Goal: Task Accomplishment & Management: Complete application form

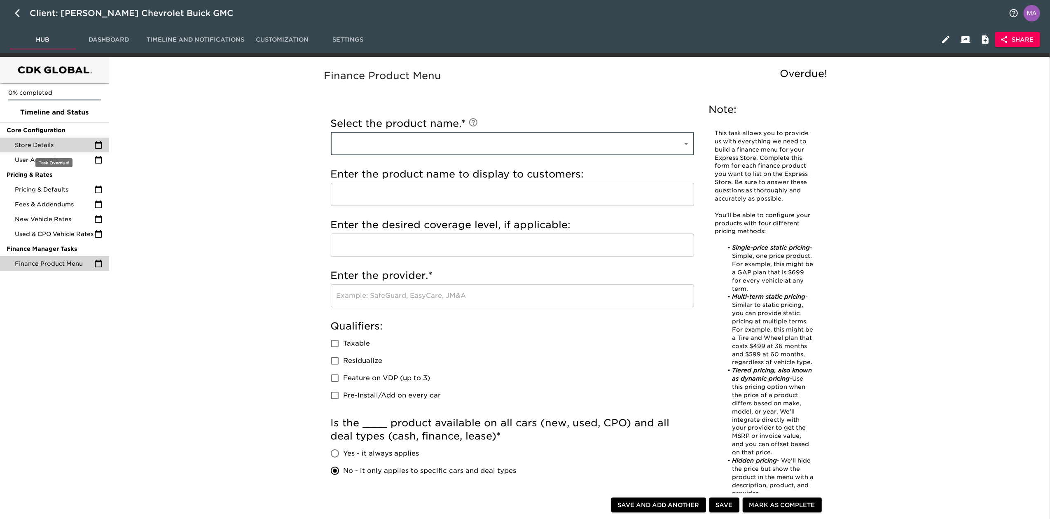
click at [58, 143] on span "Store Details" at bounding box center [55, 145] width 80 height 8
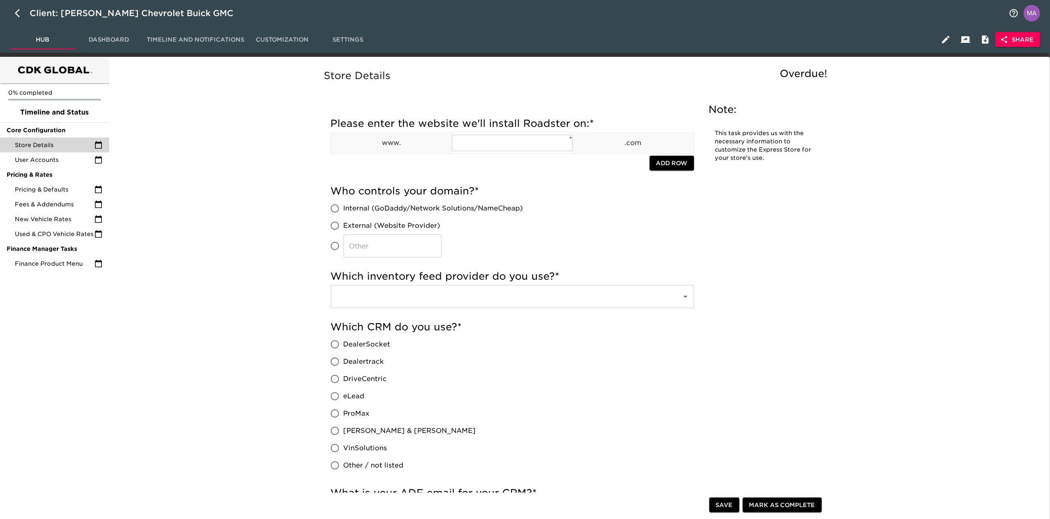
click at [490, 300] on input "text" at bounding box center [501, 297] width 333 height 16
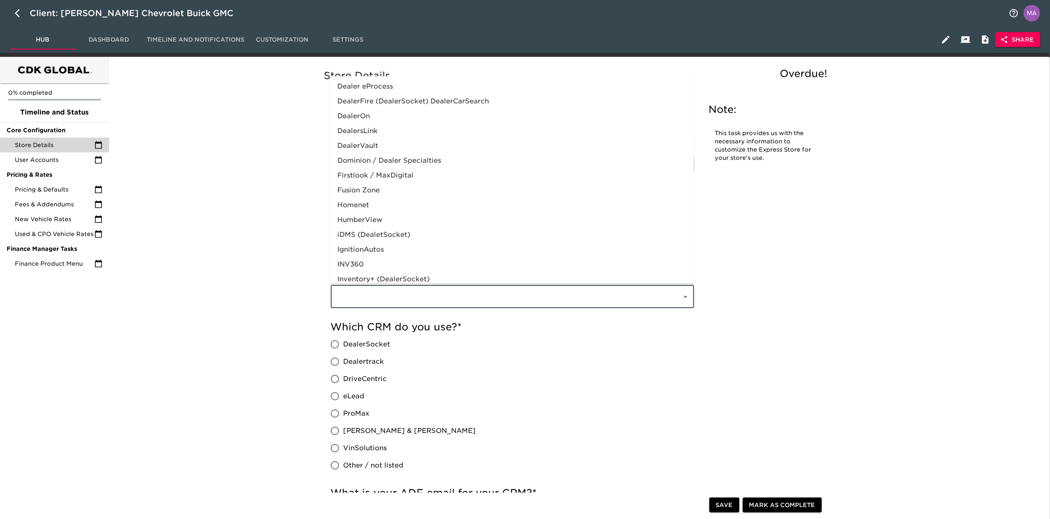
scroll to position [348, 0]
click at [494, 241] on li "vAuto" at bounding box center [512, 243] width 363 height 15
type input "vAuto"
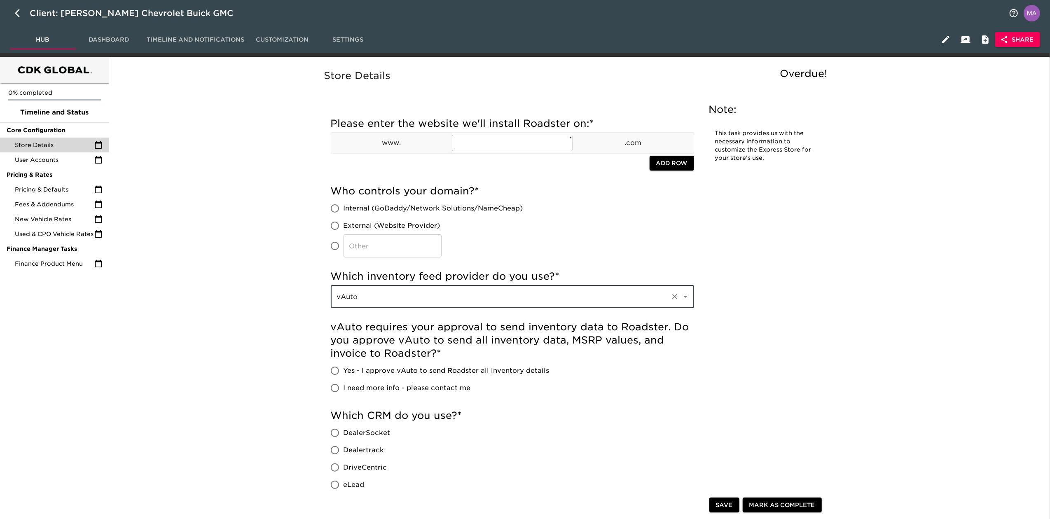
click at [368, 372] on span "Yes - I approve vAuto to send Roadster all inventory details" at bounding box center [447, 371] width 206 height 10
click at [344, 372] on input "Yes - I approve vAuto to send Roadster all inventory details" at bounding box center [334, 370] width 17 height 17
radio input "true"
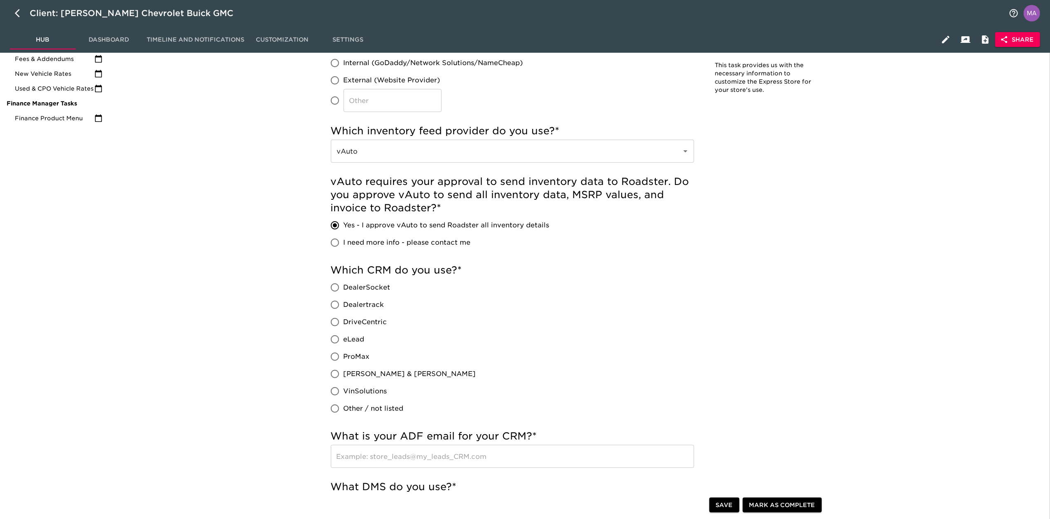
scroll to position [165, 0]
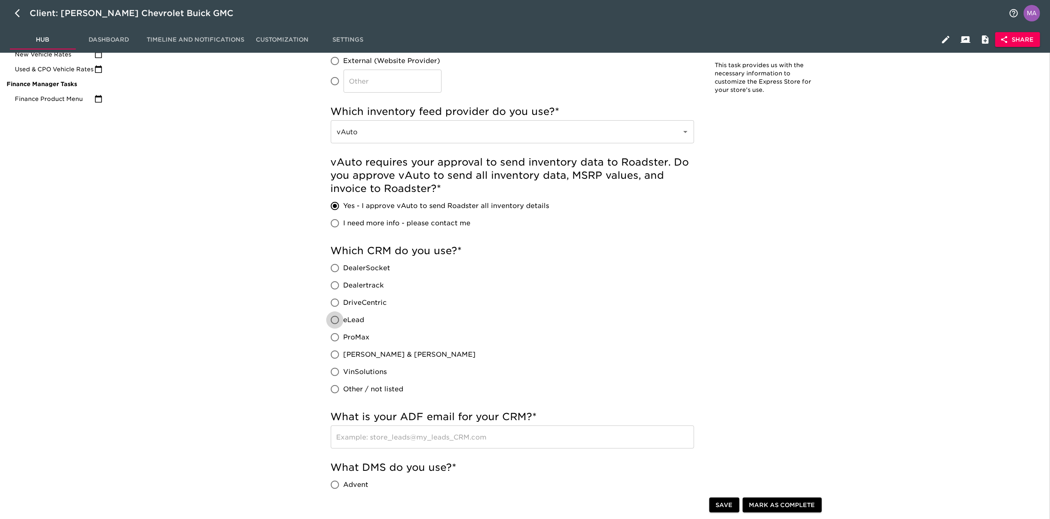
click at [330, 318] on input "eLead" at bounding box center [334, 320] width 17 height 17
radio input "true"
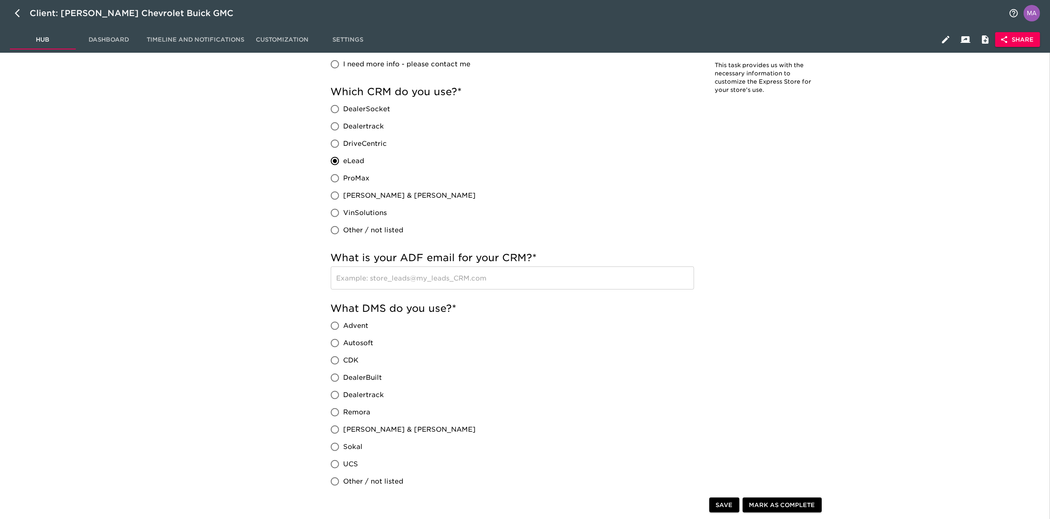
scroll to position [330, 0]
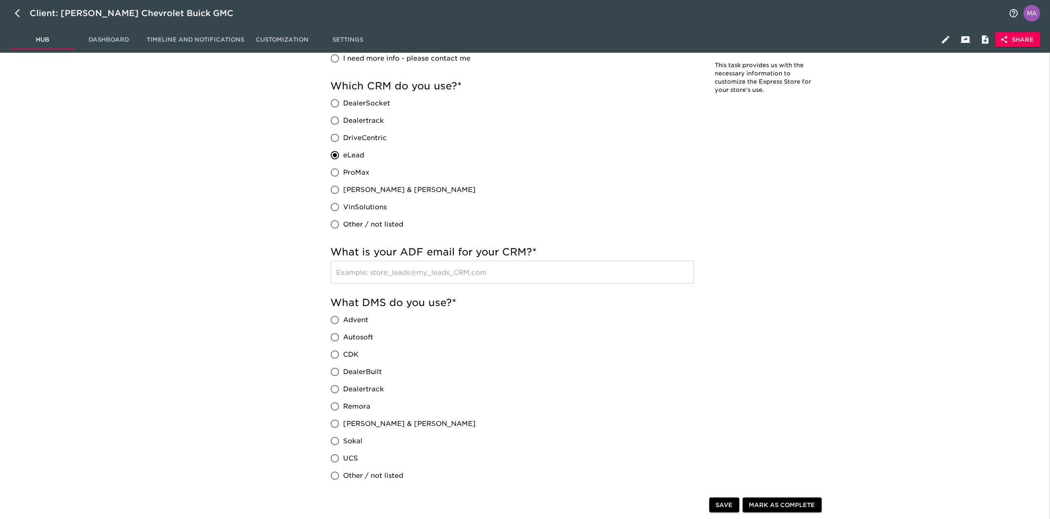
click at [337, 356] on input "CDK" at bounding box center [334, 354] width 17 height 17
radio input "true"
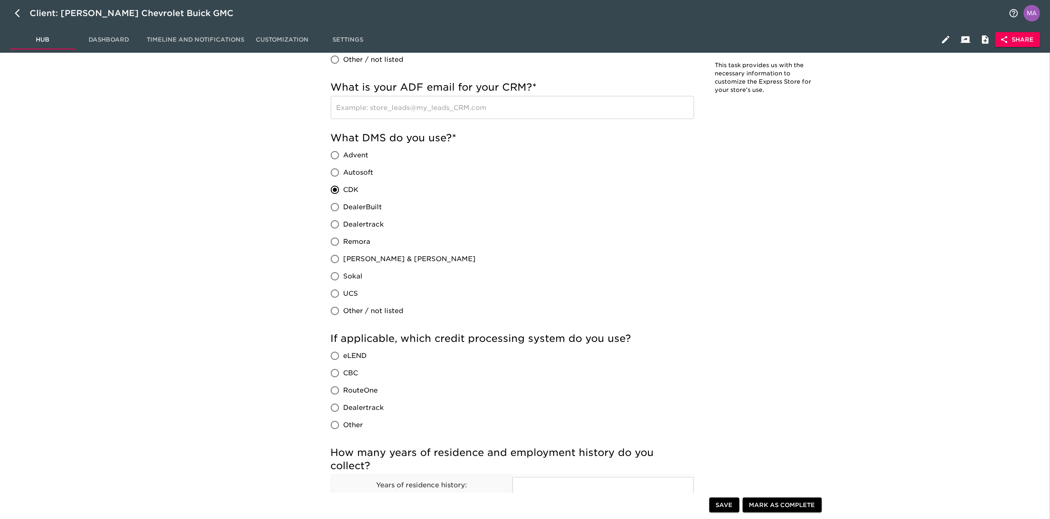
scroll to position [549, 0]
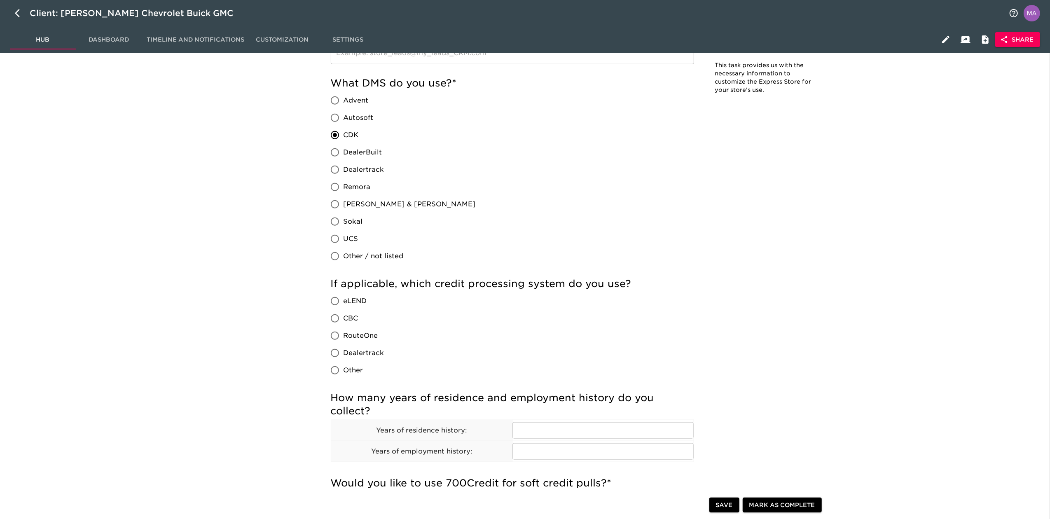
click at [340, 336] on input "RouteOne" at bounding box center [334, 335] width 17 height 17
radio input "true"
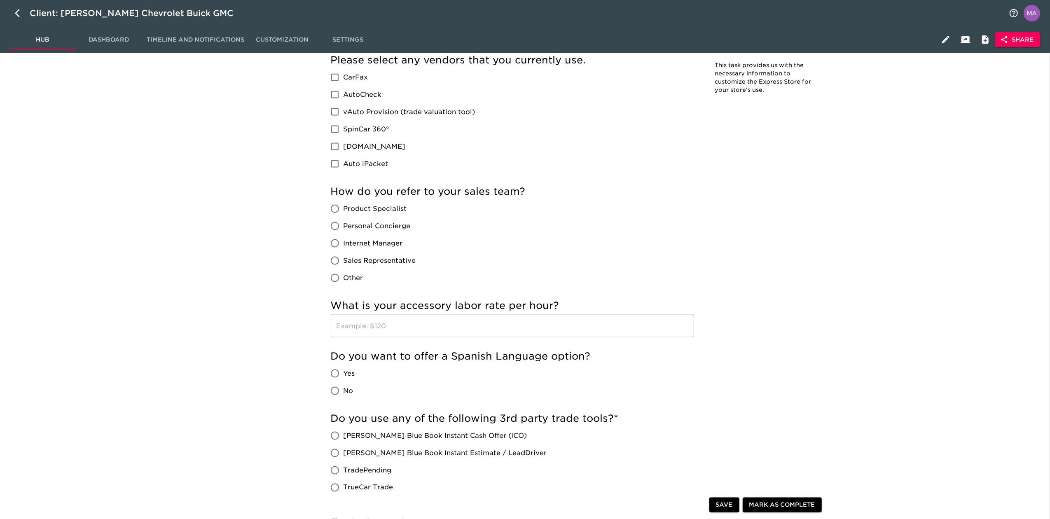
scroll to position [1319, 0]
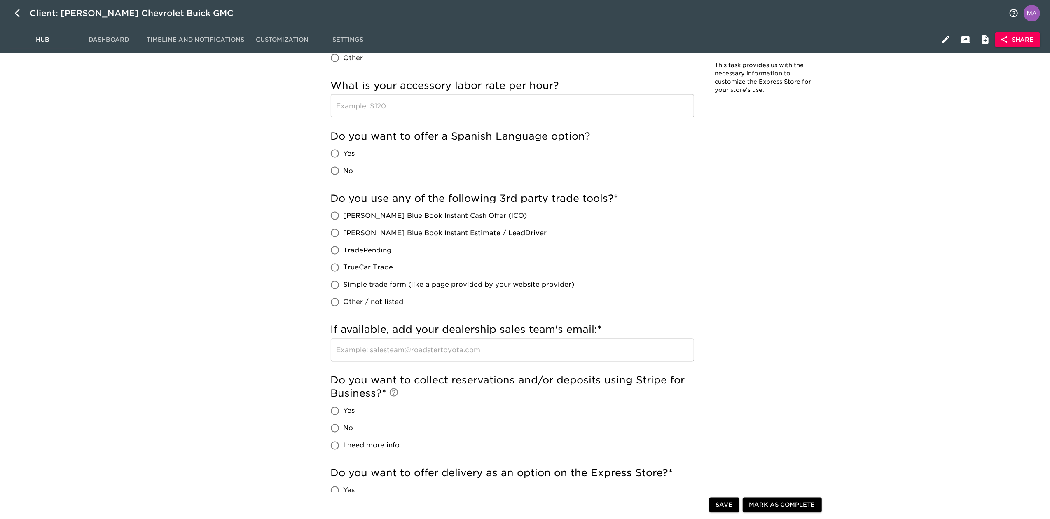
click at [722, 508] on span "Save" at bounding box center [724, 505] width 17 height 10
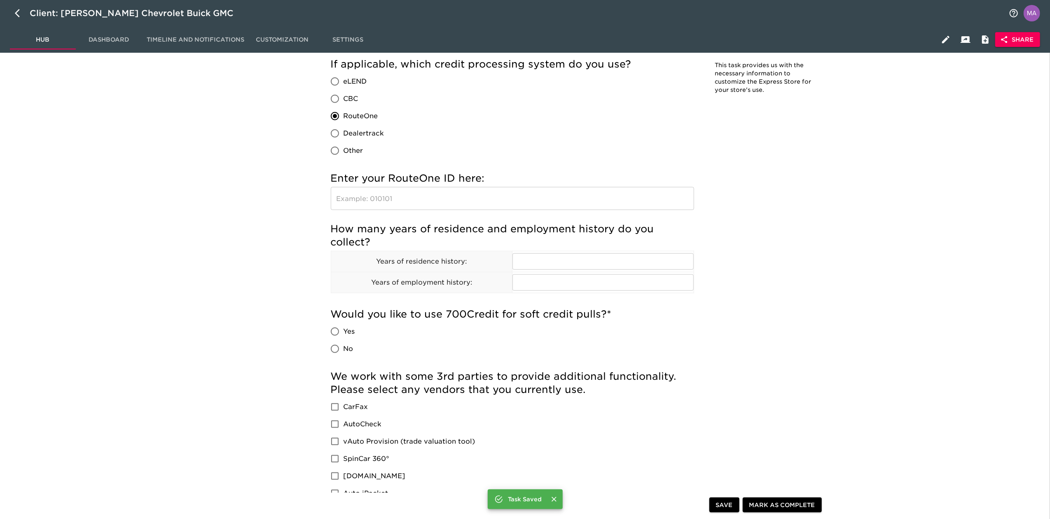
scroll to position [714, 0]
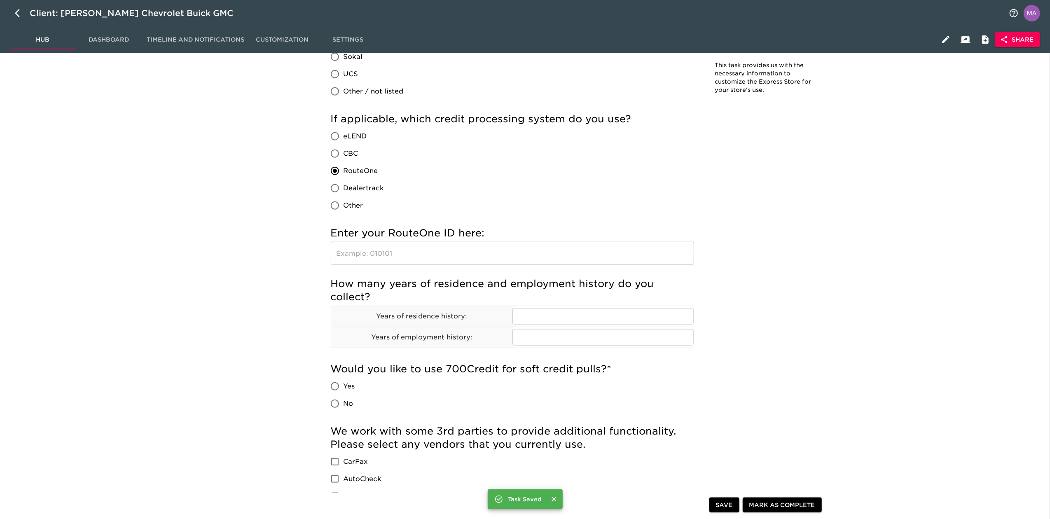
click at [112, 275] on div "Store Details Overdue! Note: This task provides us with the necessary informati…" at bounding box center [577, 320] width 935 height 1944
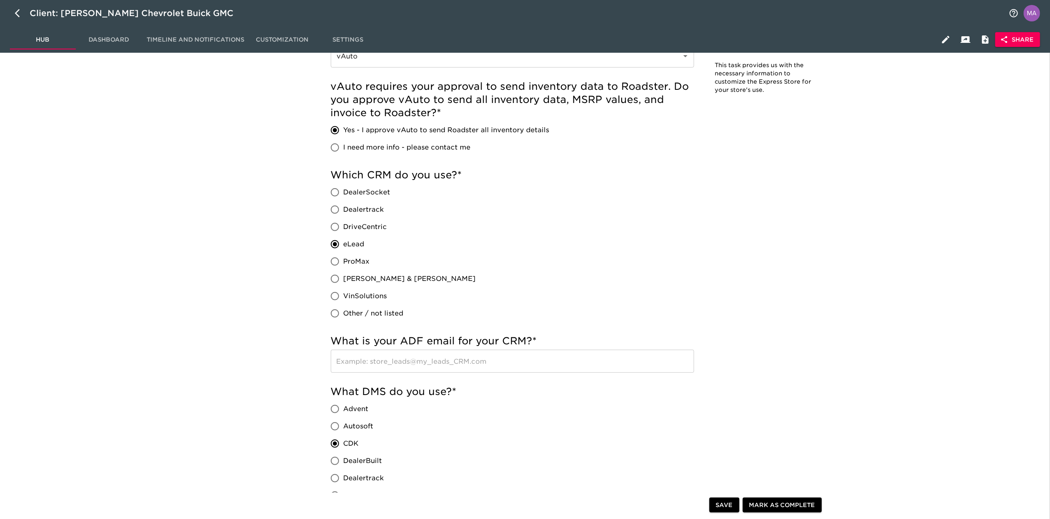
scroll to position [0, 0]
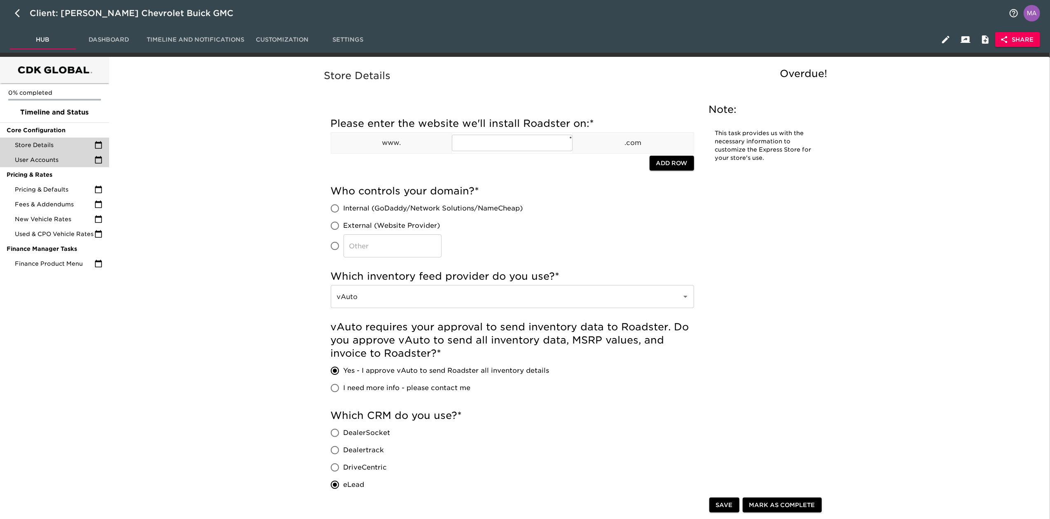
click at [37, 162] on span "User Accounts" at bounding box center [55, 160] width 80 height 8
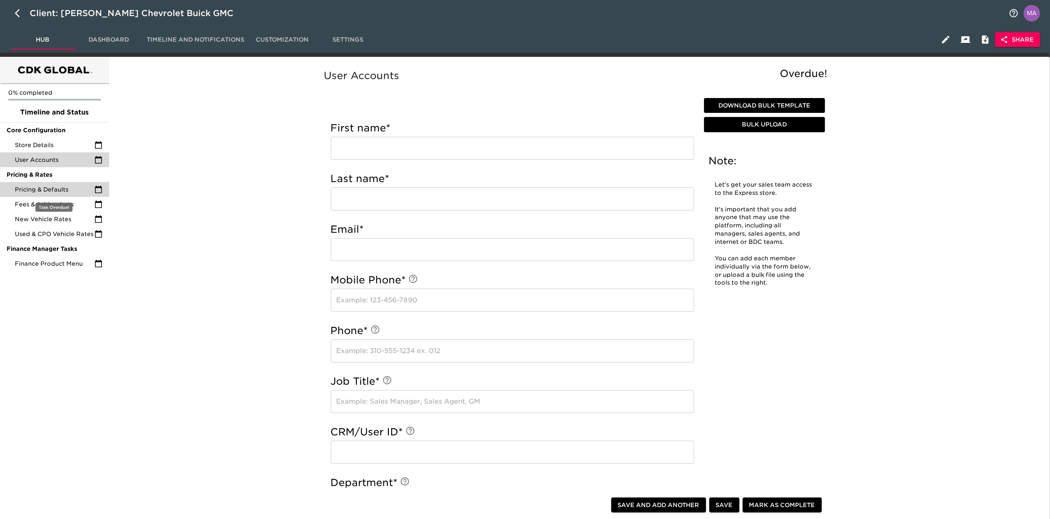
click at [60, 191] on span "Pricing & Defaults" at bounding box center [55, 189] width 80 height 8
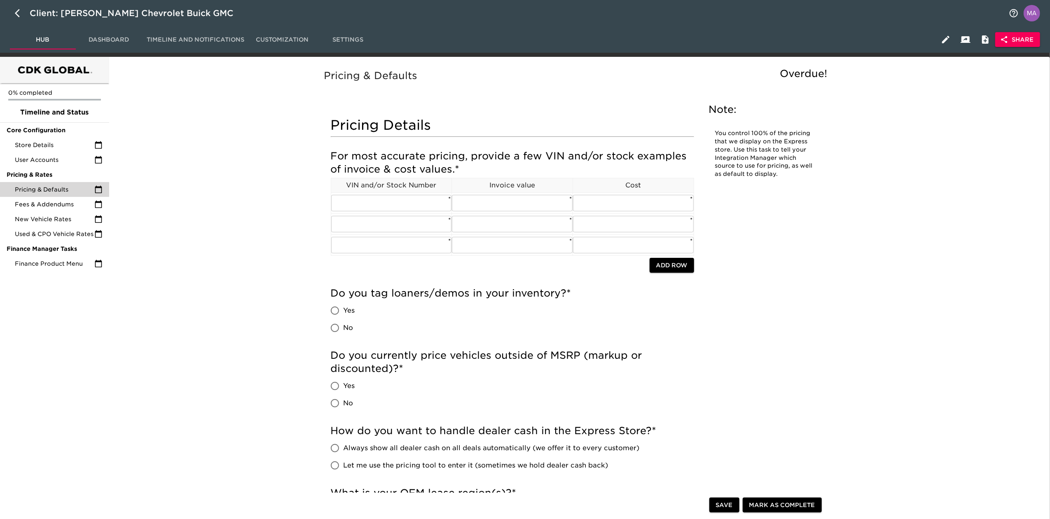
click at [345, 311] on span "Yes" at bounding box center [350, 311] width 12 height 10
click at [344, 311] on input "Yes" at bounding box center [334, 310] width 17 height 17
radio input "true"
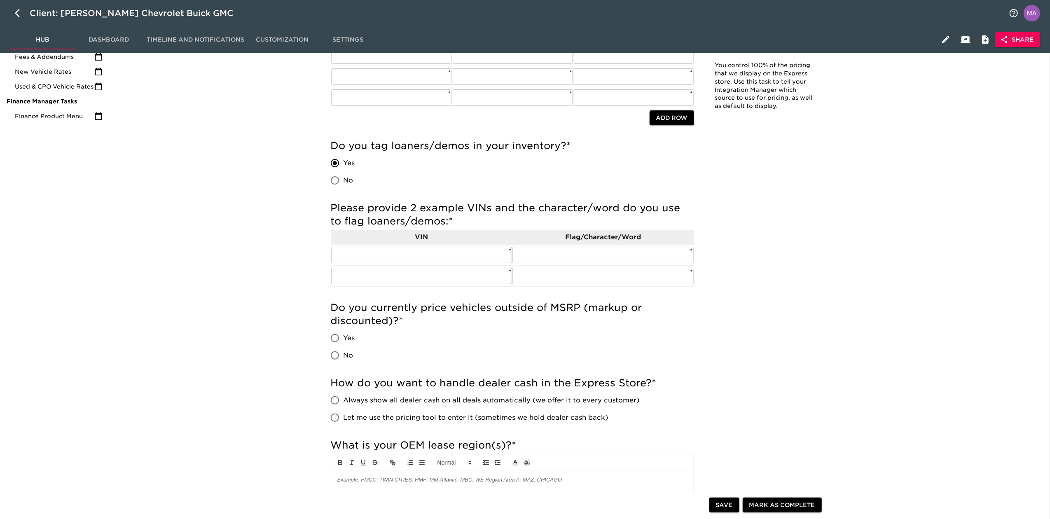
scroll to position [165, 0]
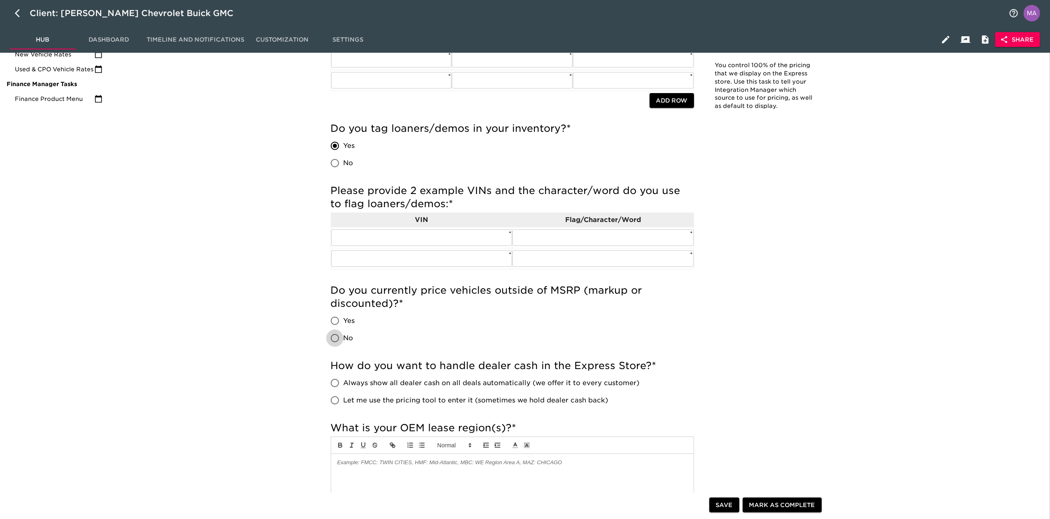
click at [335, 335] on input "No" at bounding box center [334, 338] width 17 height 17
radio input "true"
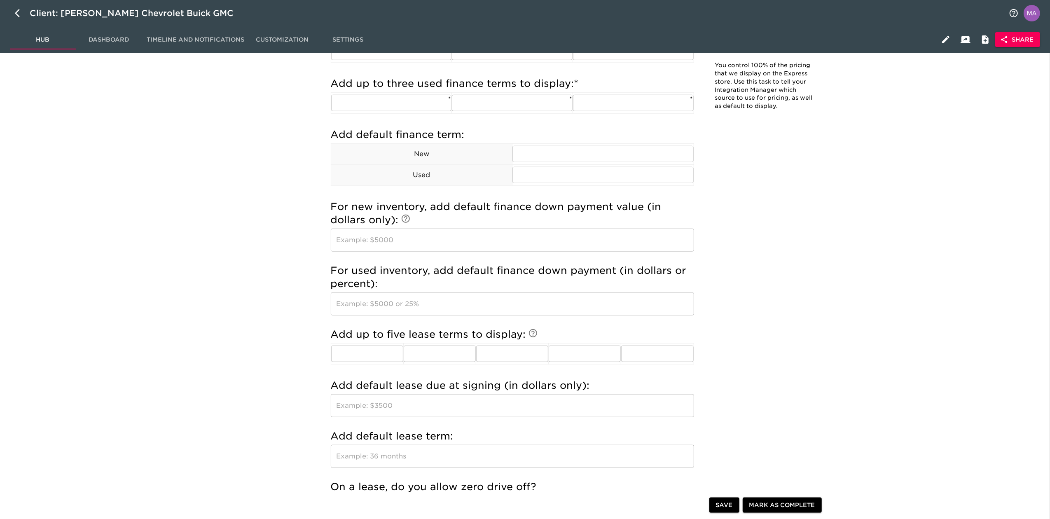
scroll to position [714, 0]
click at [727, 503] on span "Save" at bounding box center [724, 505] width 17 height 10
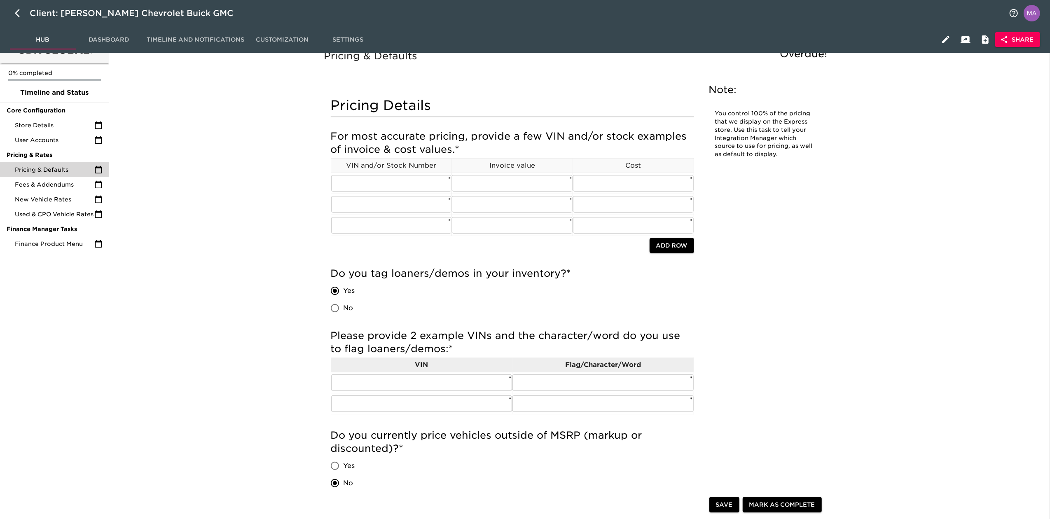
scroll to position [0, 0]
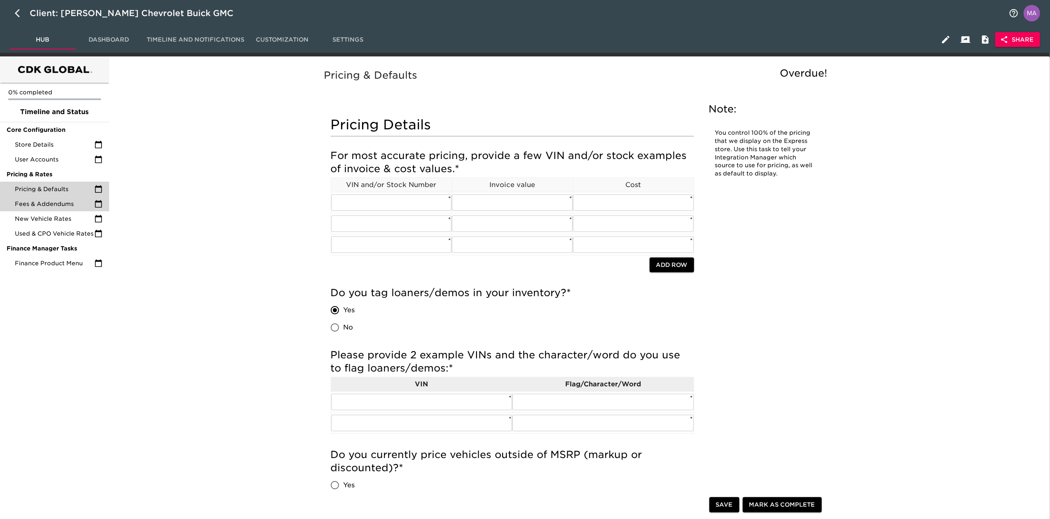
click at [61, 204] on span "Fees & Addendums" at bounding box center [55, 204] width 80 height 8
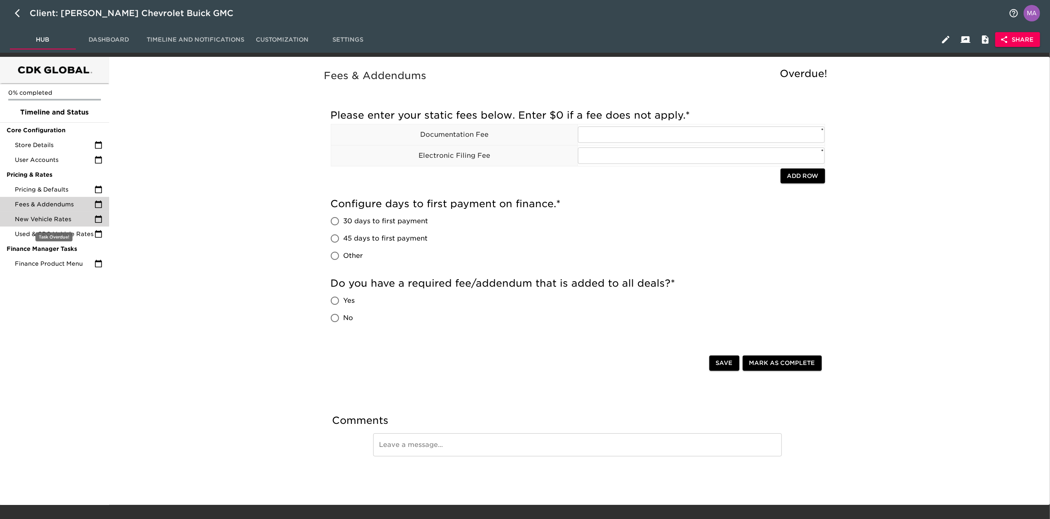
click at [32, 219] on span "New Vehicle Rates" at bounding box center [55, 219] width 80 height 8
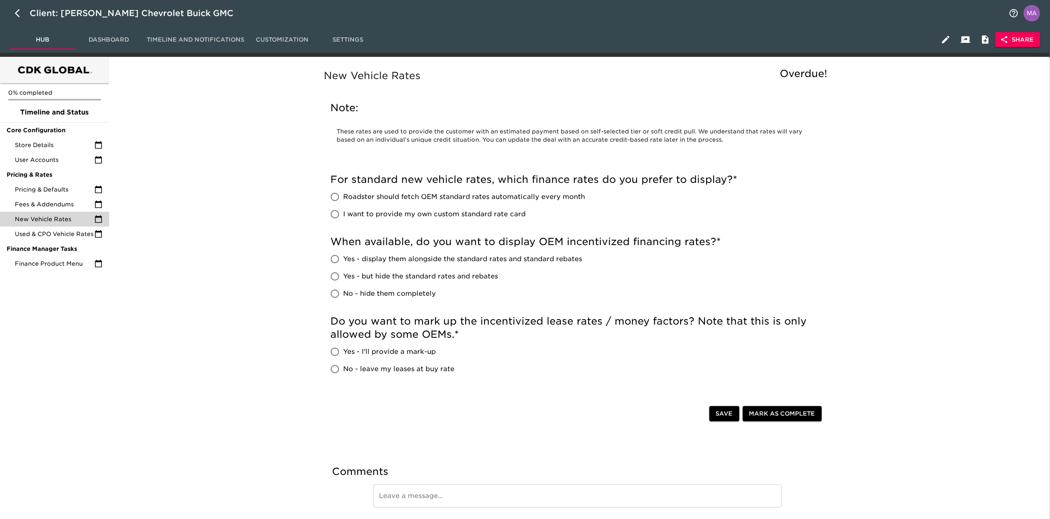
click at [283, 274] on div "New Vehicle Rates Overdue! Note: These rates are used to provide the customer w…" at bounding box center [577, 304] width 935 height 485
click at [37, 238] on span "Used & CPO Vehicle Rates" at bounding box center [55, 234] width 80 height 8
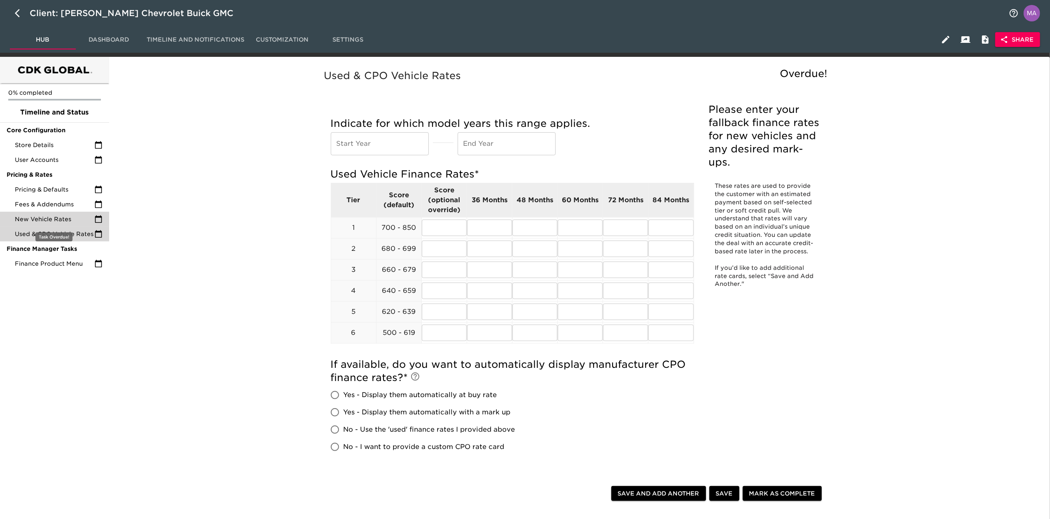
click at [33, 221] on span "New Vehicle Rates" at bounding box center [55, 219] width 80 height 8
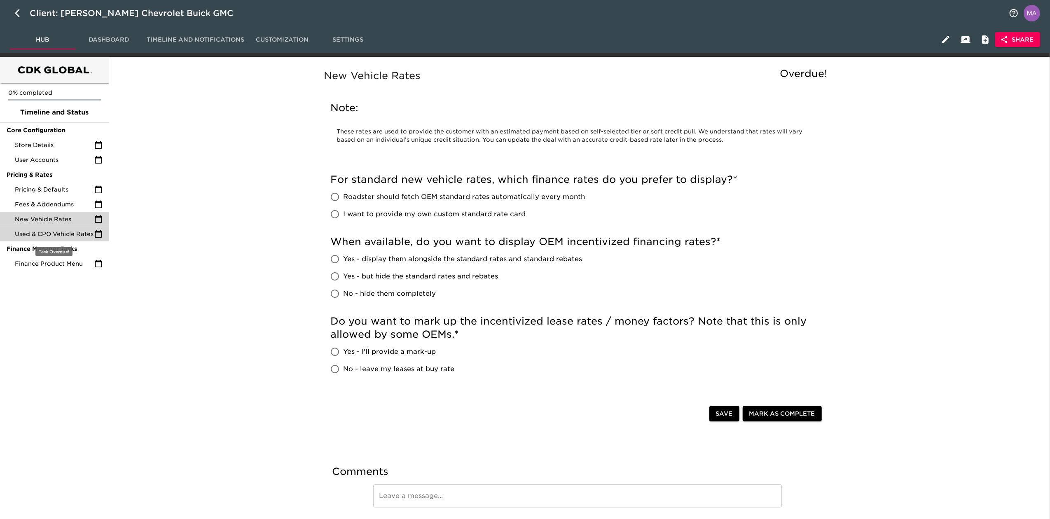
click at [28, 233] on span "Used & CPO Vehicle Rates" at bounding box center [55, 234] width 80 height 8
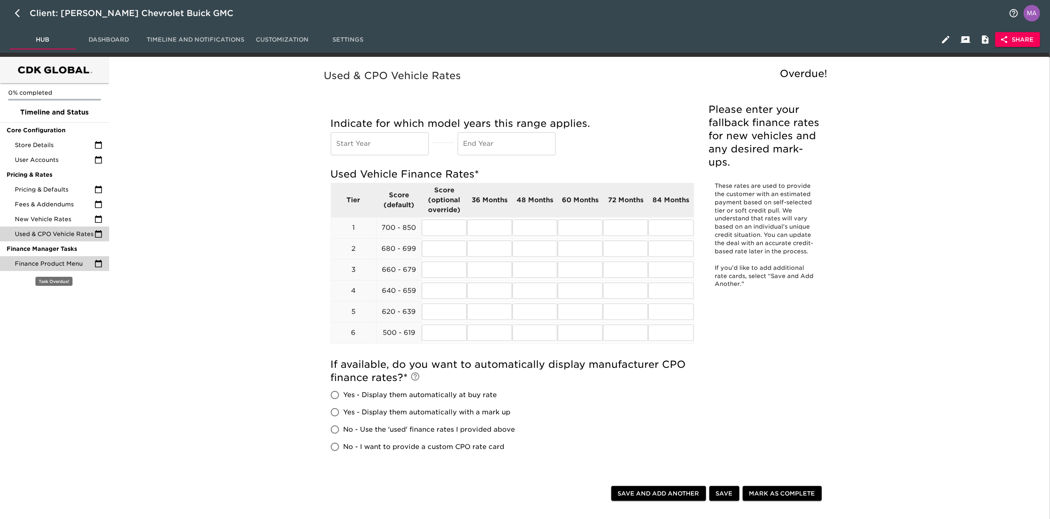
click at [50, 267] on span "Finance Product Menu" at bounding box center [55, 264] width 80 height 8
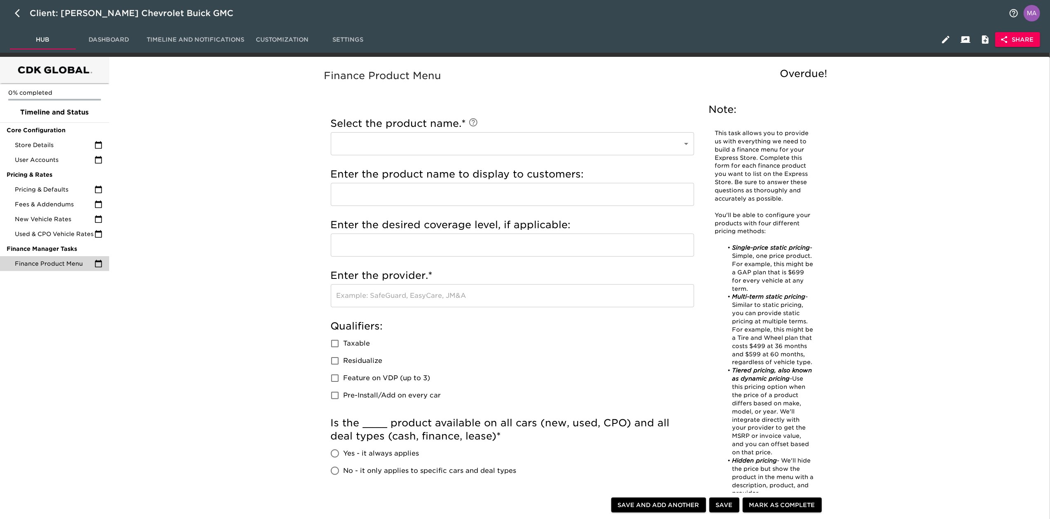
click at [297, 310] on div "Finance Product Menu Overdue! Note: This task allows you to provide us with eve…" at bounding box center [577, 447] width 935 height 771
click at [239, 264] on div "Finance Product Menu Overdue! Note: This task allows you to provide us with eve…" at bounding box center [577, 447] width 935 height 771
click at [1017, 33] on button "Share" at bounding box center [1017, 39] width 45 height 15
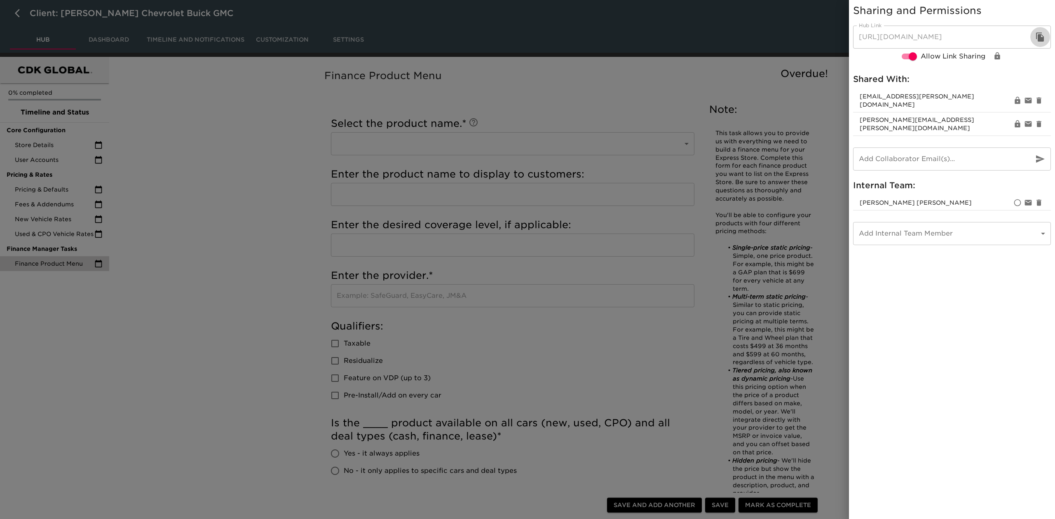
click at [1038, 34] on icon "button" at bounding box center [1040, 37] width 10 height 10
click at [213, 198] on div at bounding box center [527, 259] width 1055 height 519
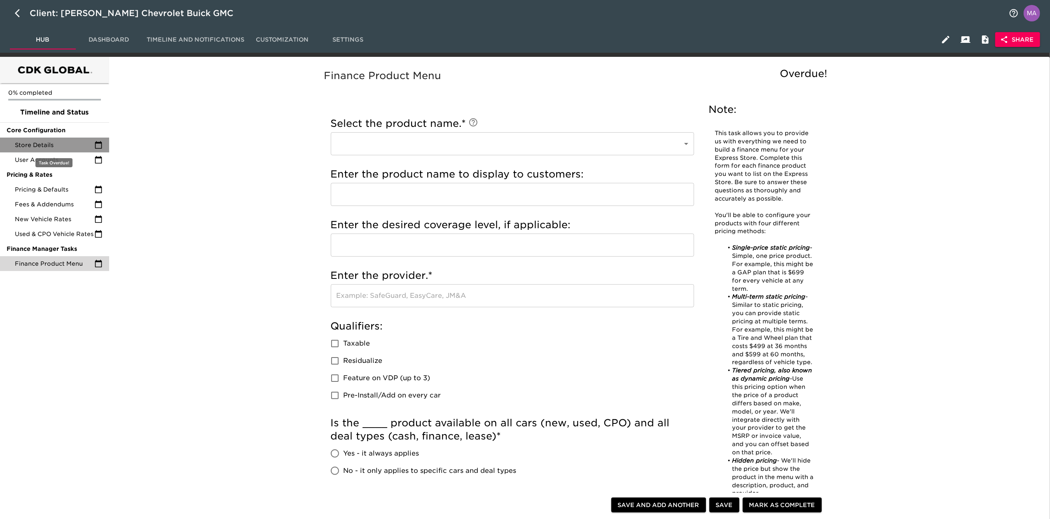
click at [60, 147] on span "Store Details" at bounding box center [55, 145] width 80 height 8
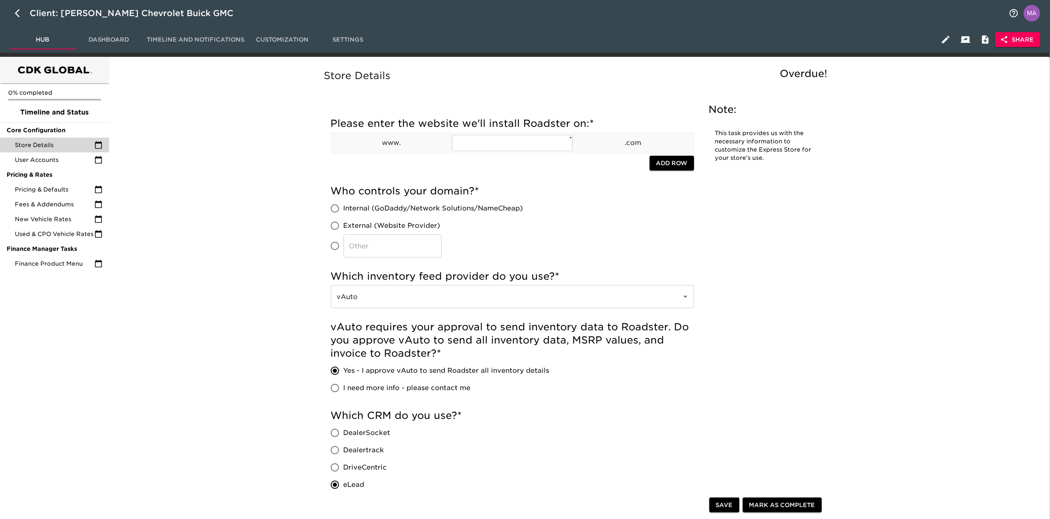
click at [59, 157] on span "User Accounts" at bounding box center [55, 160] width 80 height 8
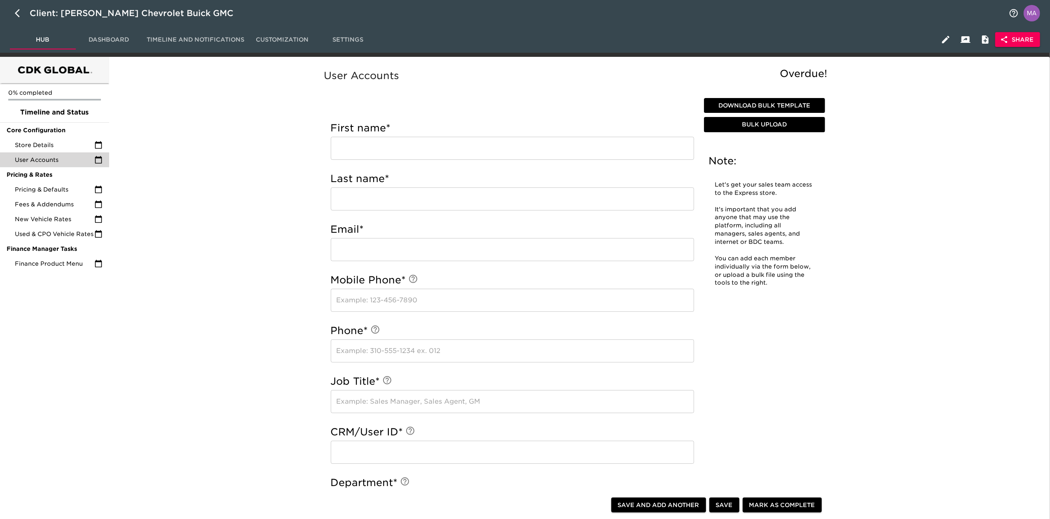
click at [775, 108] on span "Download Bulk Template" at bounding box center [764, 106] width 115 height 10
click at [226, 320] on div "User Accounts Overdue! Note: Let's get your sales team access to the Express st…" at bounding box center [577, 471] width 935 height 818
